Goal: Transaction & Acquisition: Download file/media

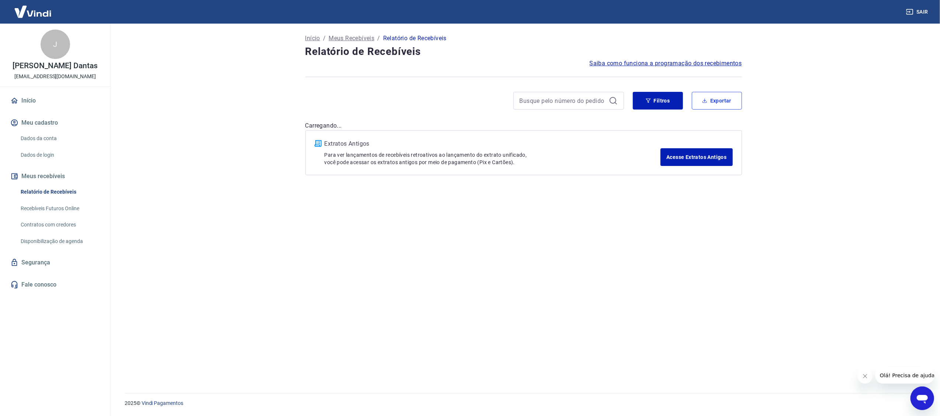
click at [726, 97] on button "Exportar" at bounding box center [717, 101] width 50 height 18
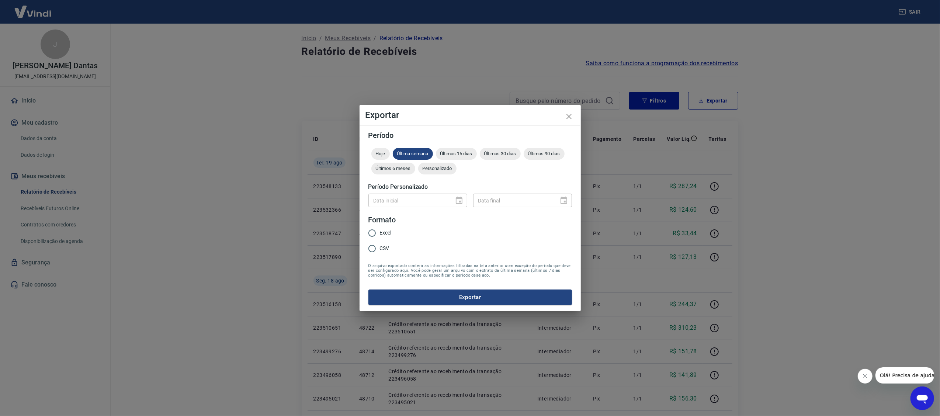
click at [715, 102] on div "Exportar Período Hoje Última semana Últimos 15 dias Últimos 30 dias Últimos 90 …" at bounding box center [470, 208] width 940 height 416
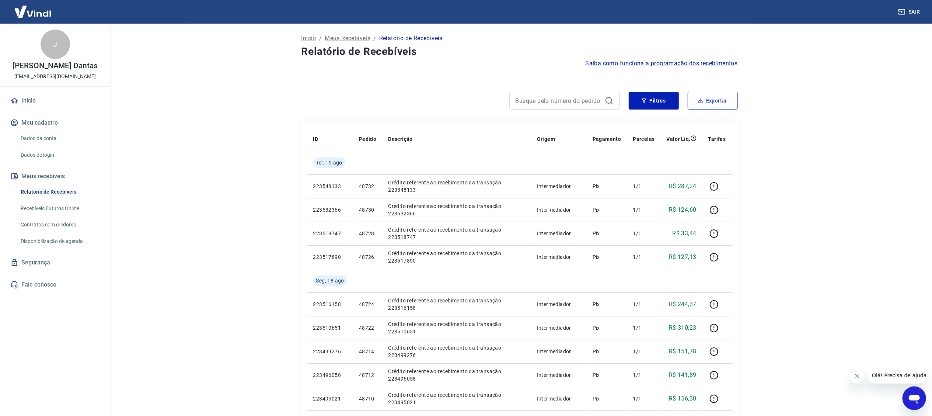
click at [709, 101] on button "Exportar" at bounding box center [713, 101] width 50 height 18
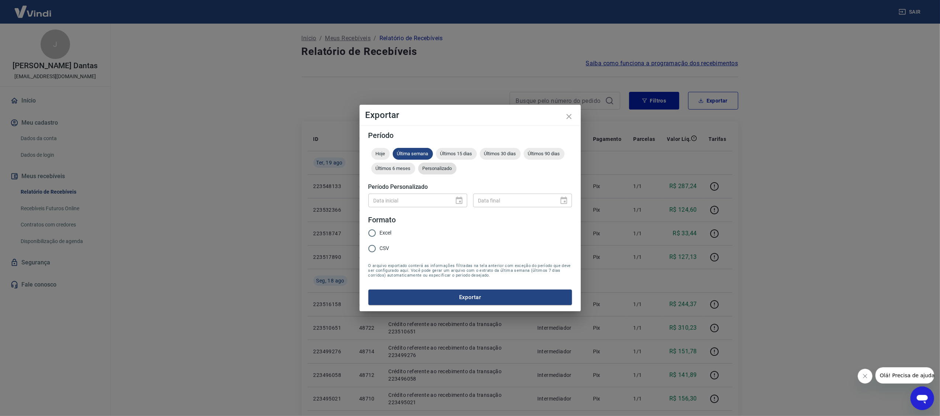
click at [436, 167] on span "Personalizado" at bounding box center [437, 169] width 38 height 6
click at [458, 201] on icon "Choose date" at bounding box center [459, 200] width 9 height 9
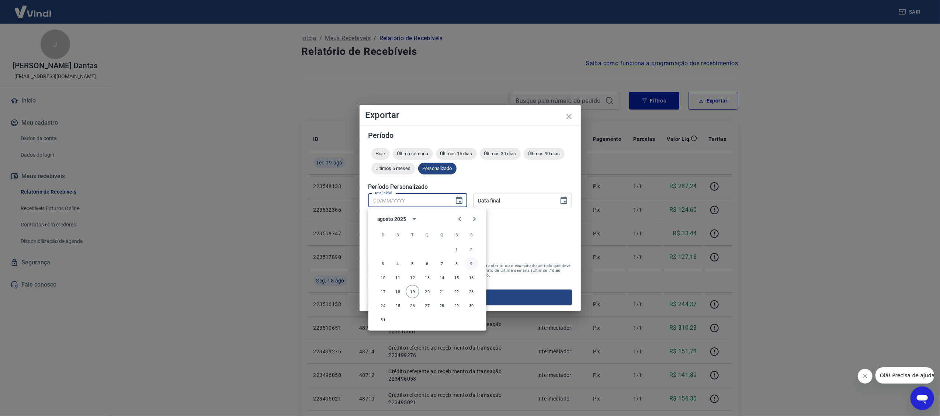
click at [469, 262] on button "9" at bounding box center [471, 263] width 13 height 13
type input "[DATE]"
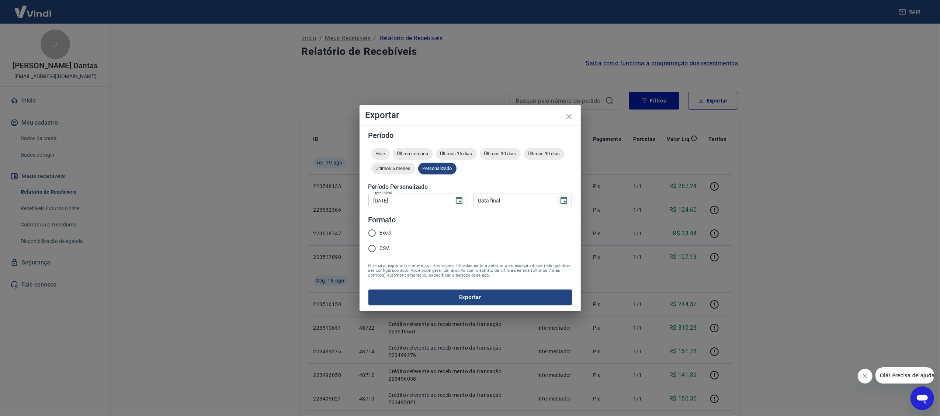
click at [565, 198] on icon "Choose date" at bounding box center [563, 199] width 7 height 7
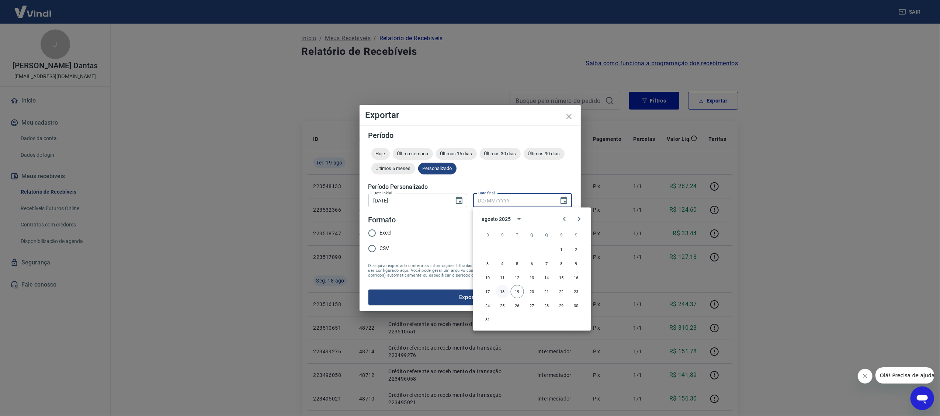
drag, startPoint x: 519, startPoint y: 291, endPoint x: 502, endPoint y: 285, distance: 18.3
click at [519, 291] on button "19" at bounding box center [517, 291] width 13 height 13
type input "[DATE]"
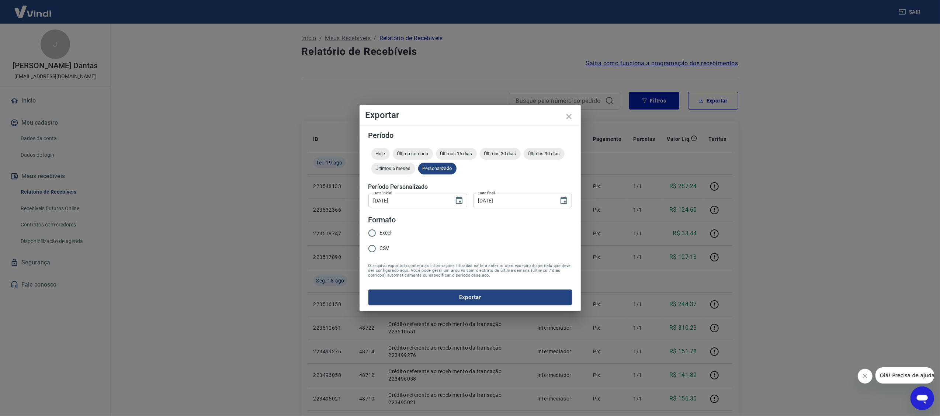
click at [373, 248] on input "CSV" at bounding box center [371, 248] width 15 height 15
radio input "true"
click at [493, 300] on button "Exportar" at bounding box center [469, 296] width 203 height 15
